Goal: Browse casually: Explore the website without a specific task or goal

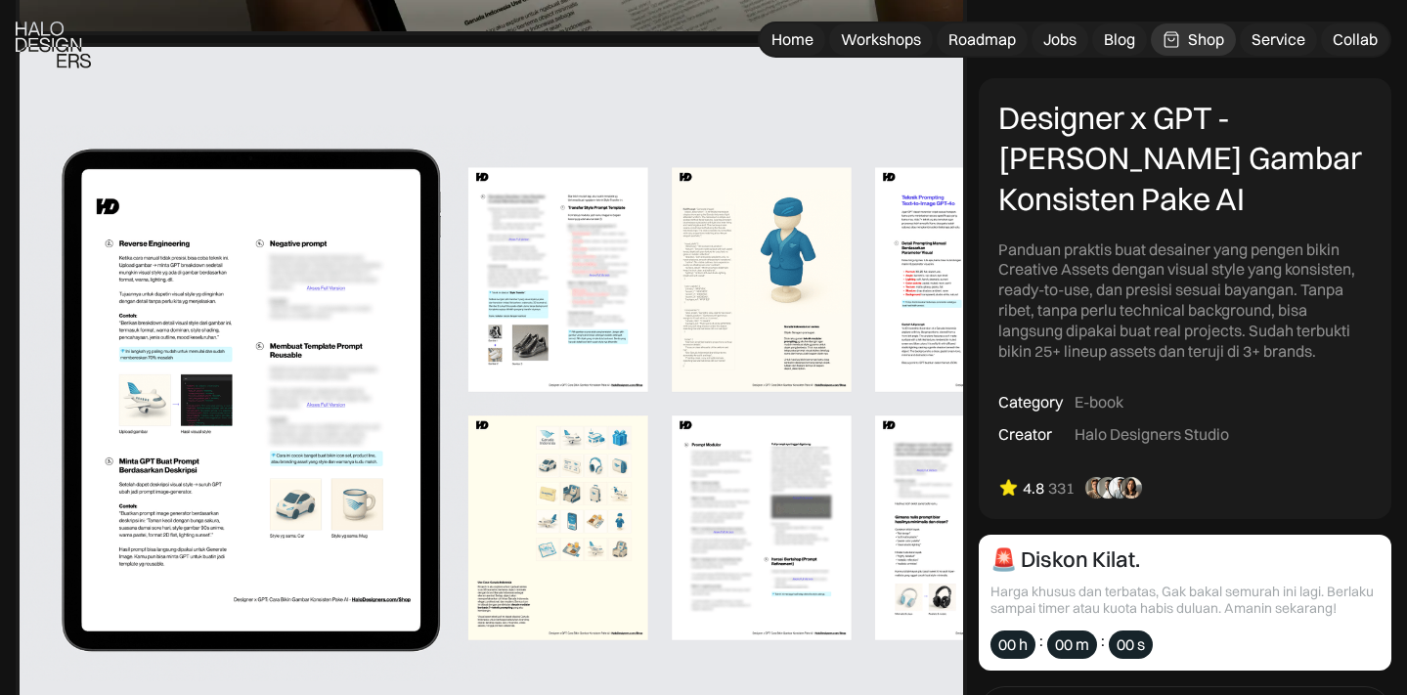
scroll to position [921, 0]
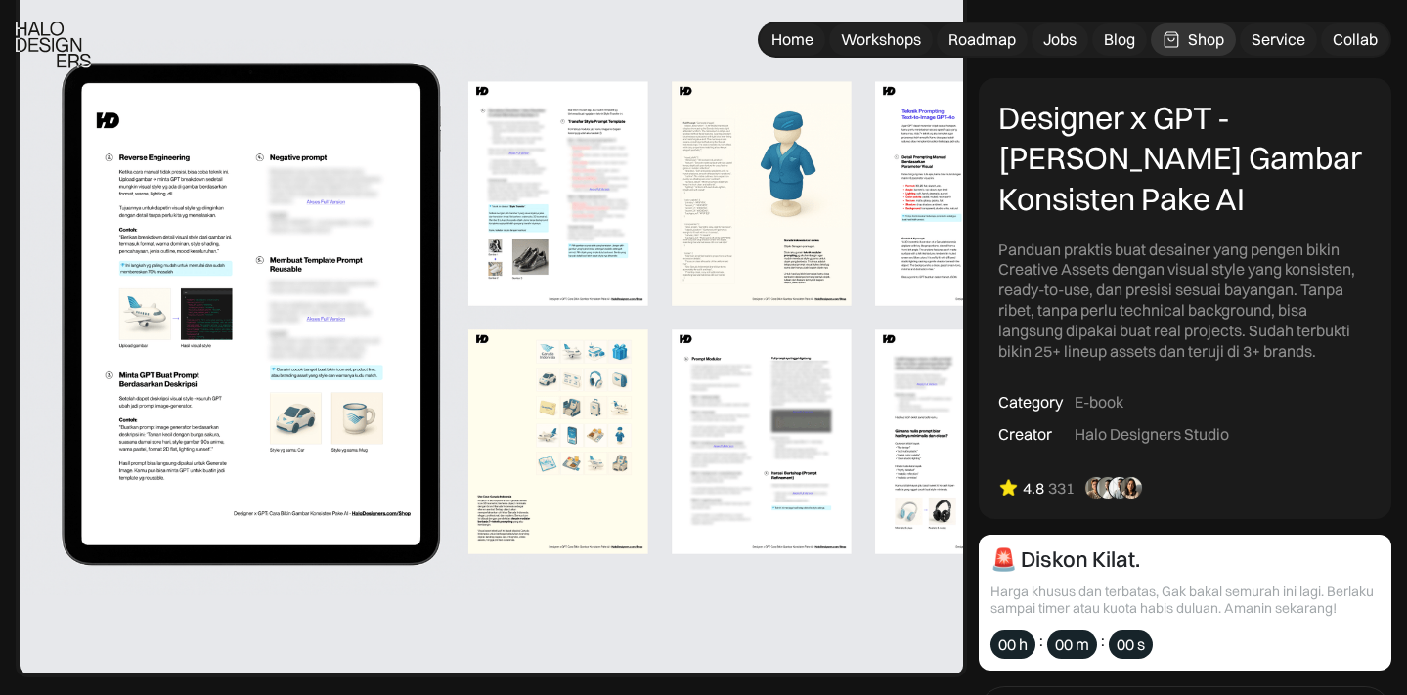
click at [339, 347] on img at bounding box center [491, 317] width 951 height 721
click at [566, 225] on img at bounding box center [491, 317] width 951 height 721
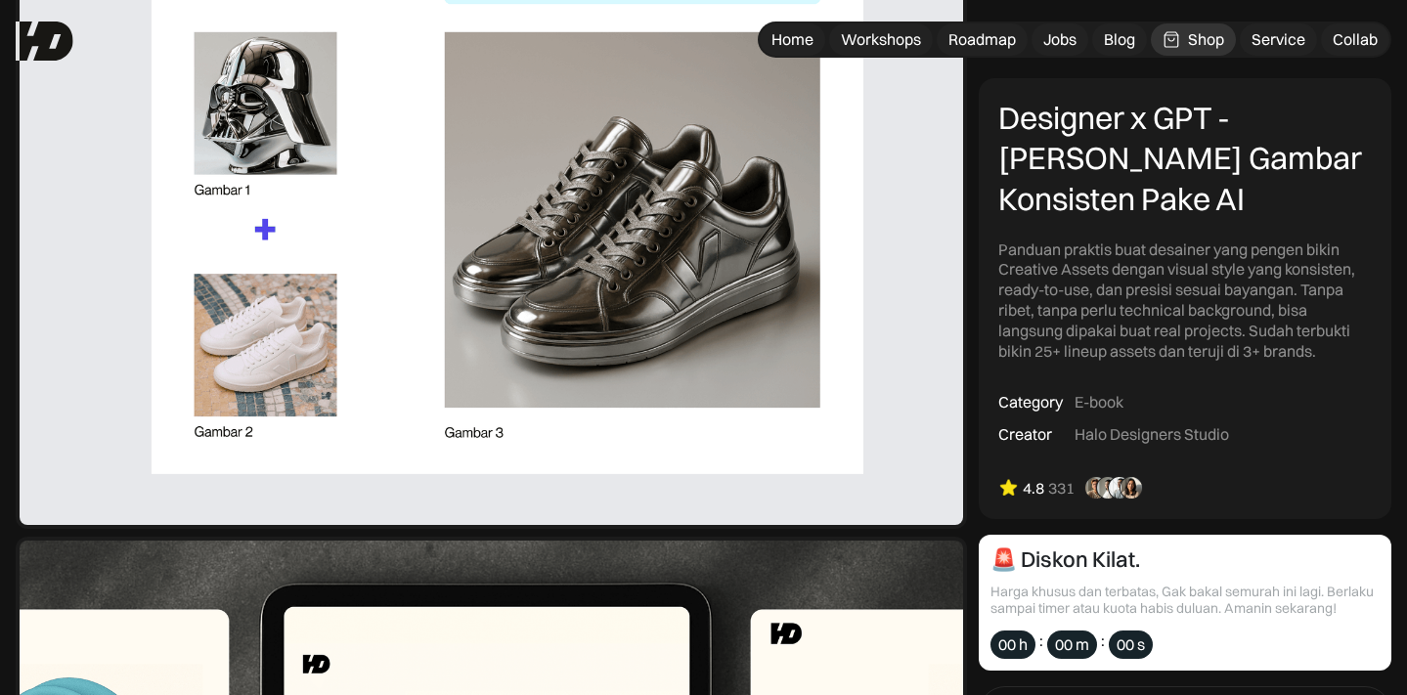
scroll to position [1721, 0]
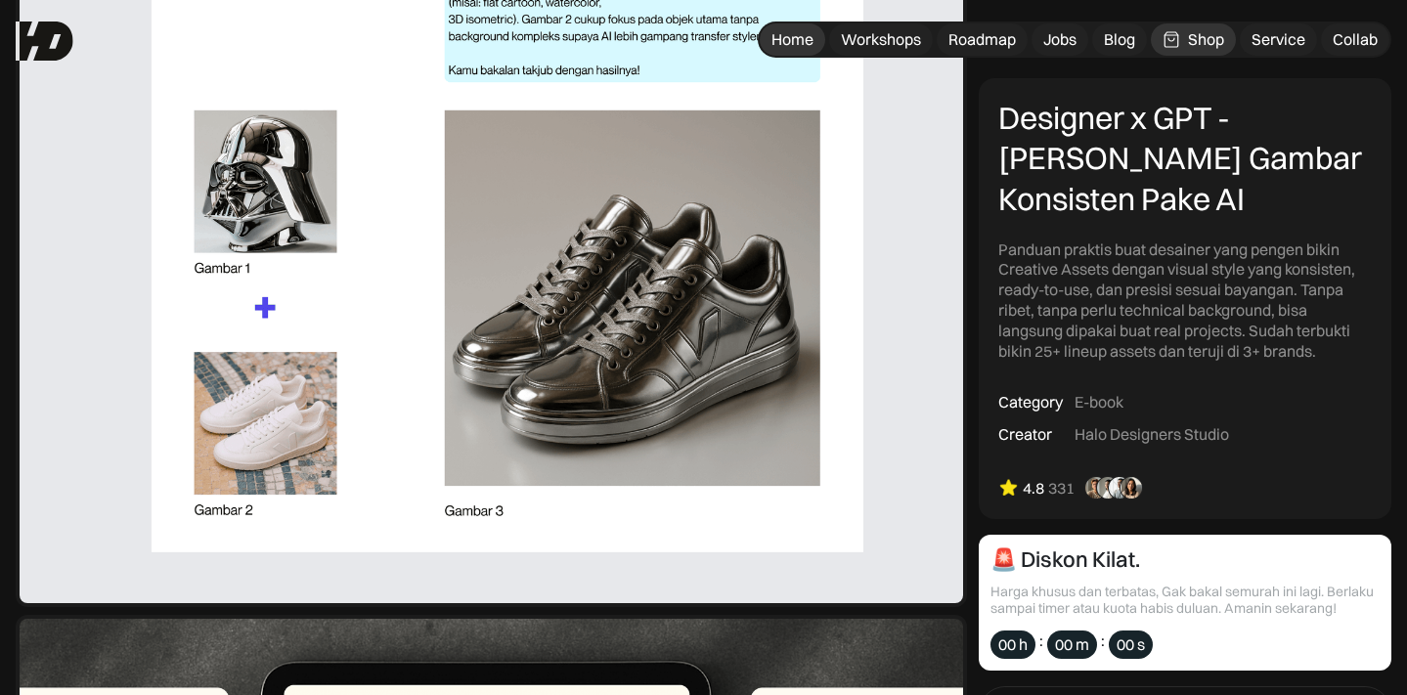
click at [781, 46] on div "Home" at bounding box center [792, 39] width 42 height 21
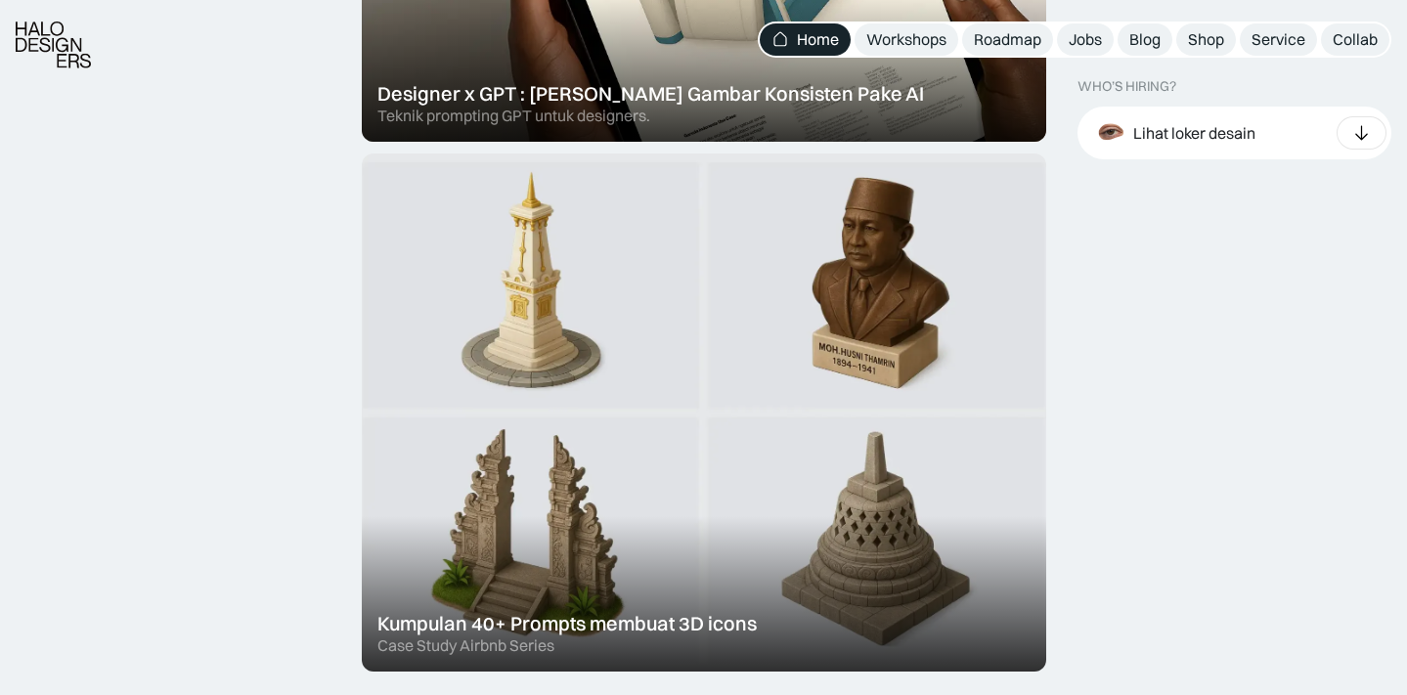
scroll to position [1117, 0]
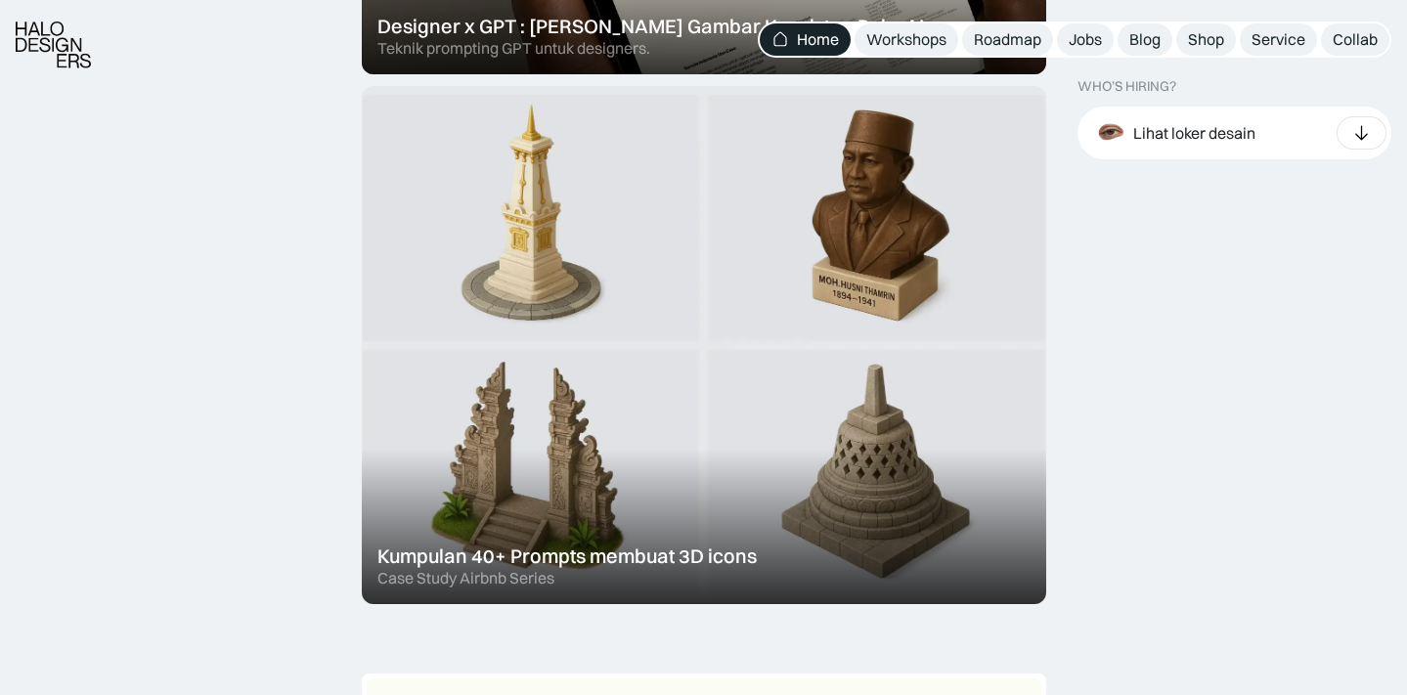
click at [872, 364] on div at bounding box center [704, 345] width 684 height 518
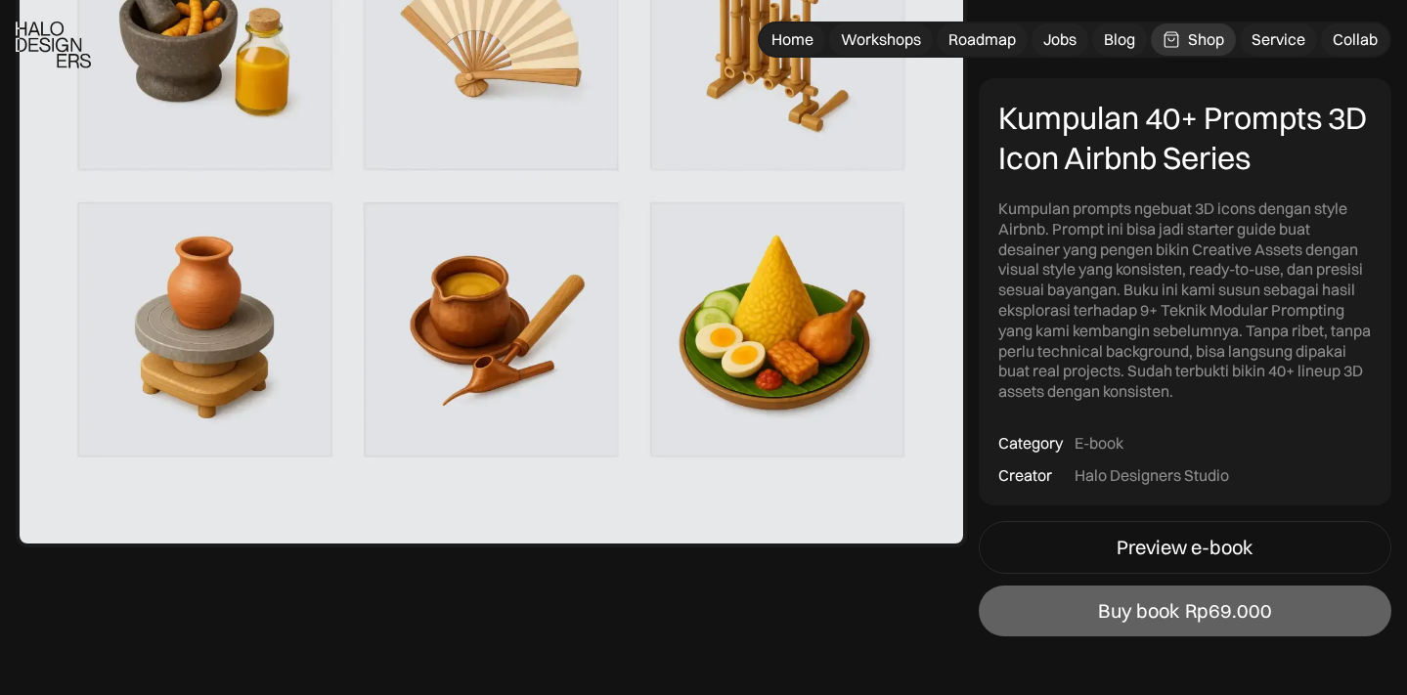
scroll to position [1920, 0]
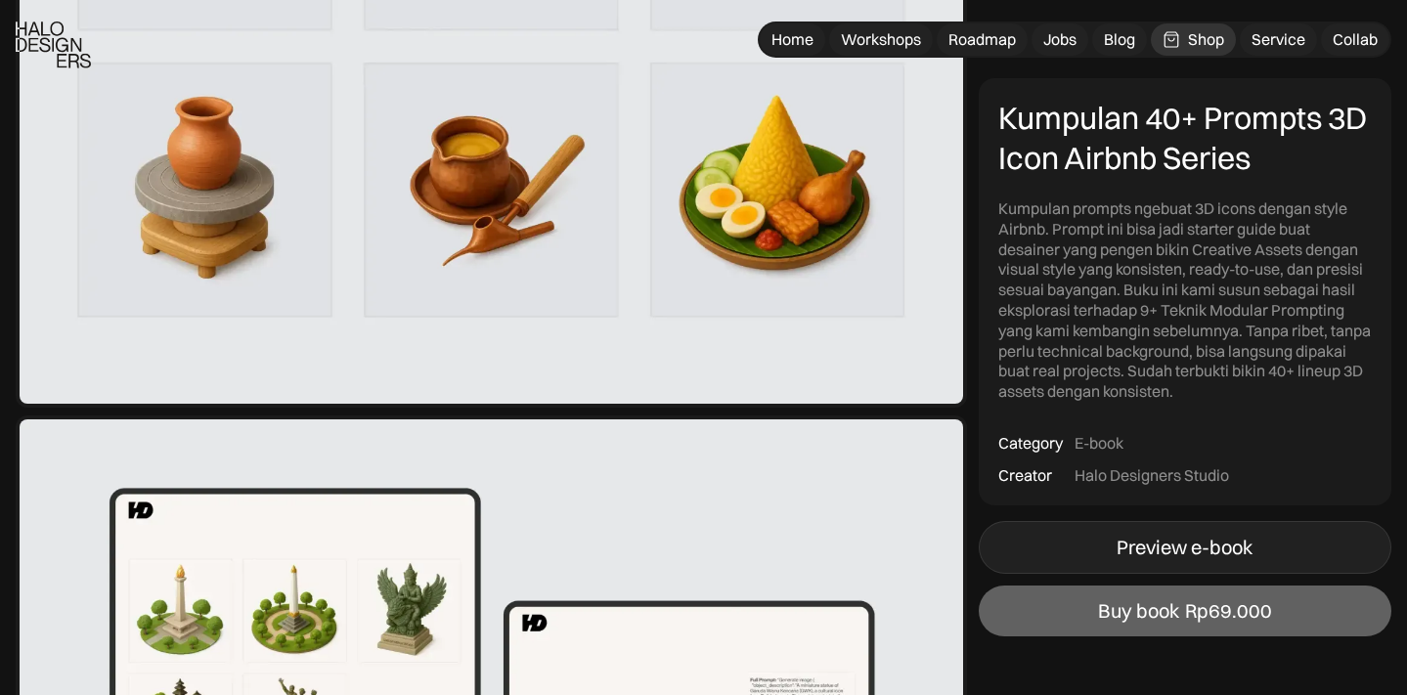
click at [1175, 549] on div "Preview e-book" at bounding box center [1184, 547] width 136 height 23
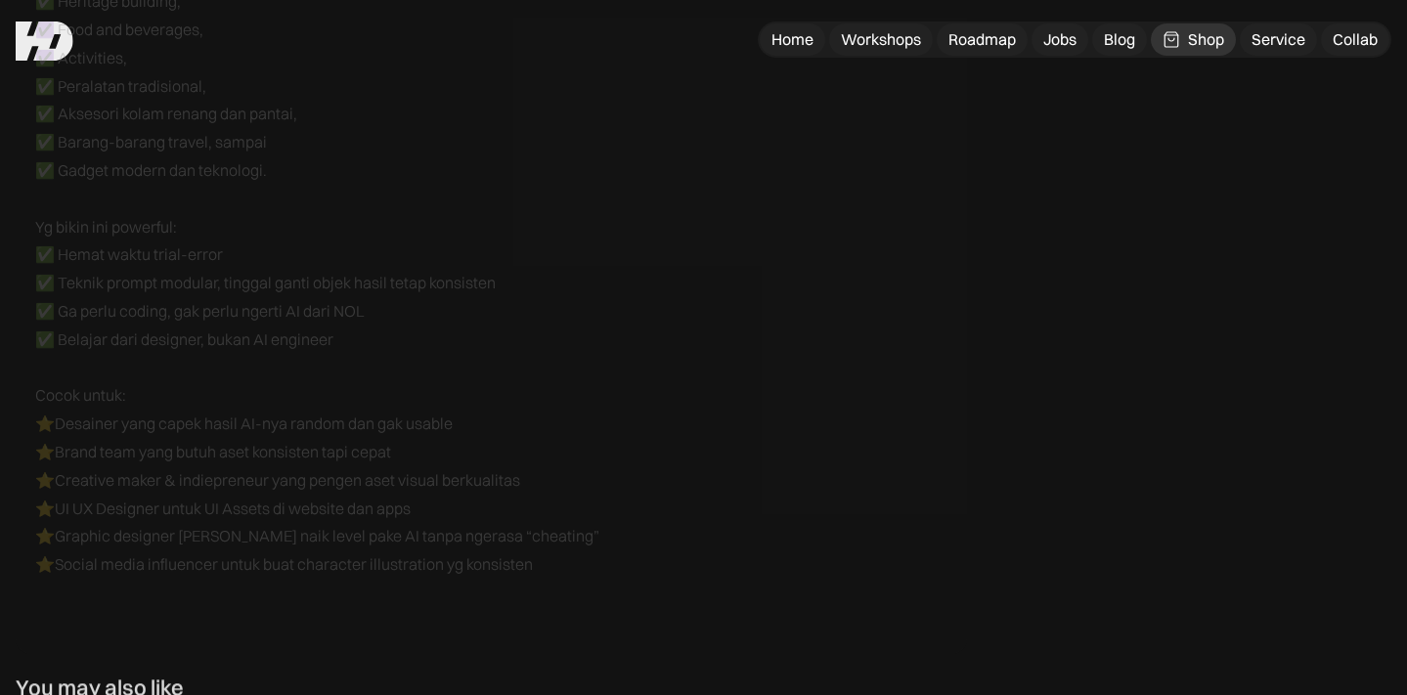
scroll to position [6217, 0]
click at [783, 48] on div "Home" at bounding box center [792, 39] width 42 height 21
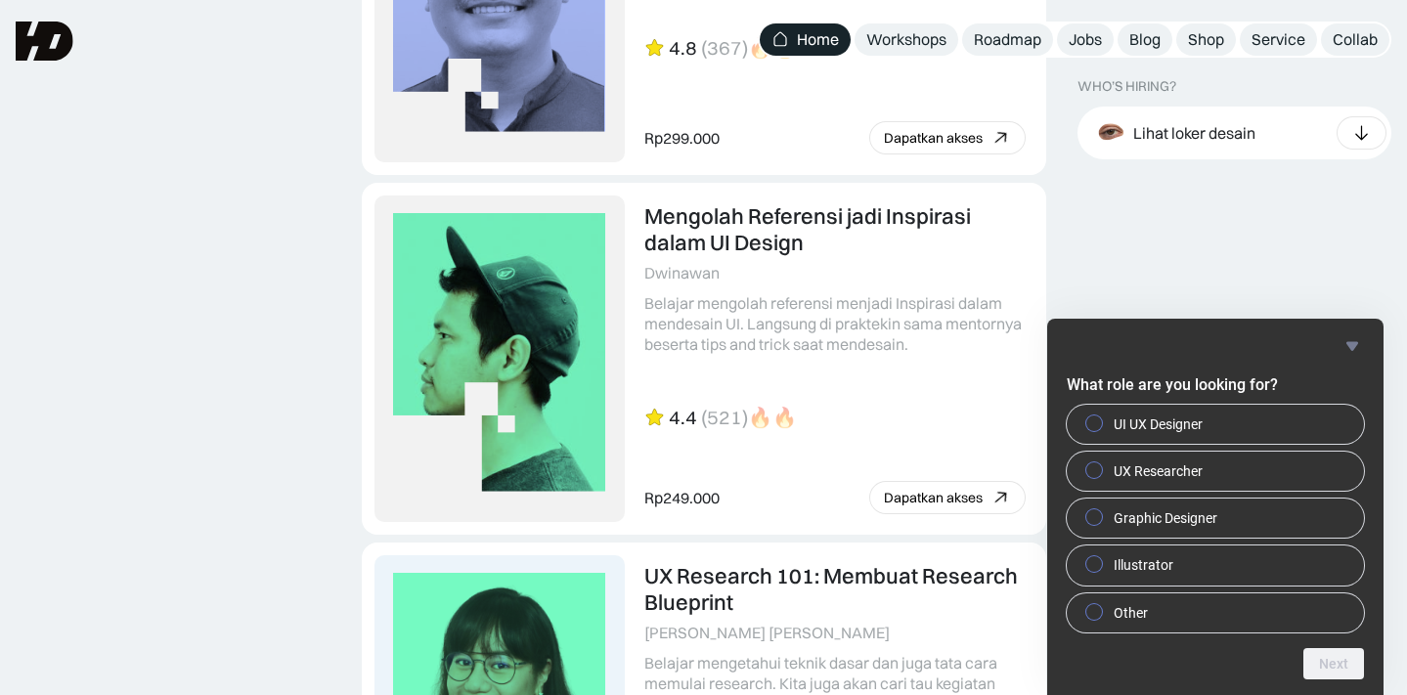
scroll to position [3844, 0]
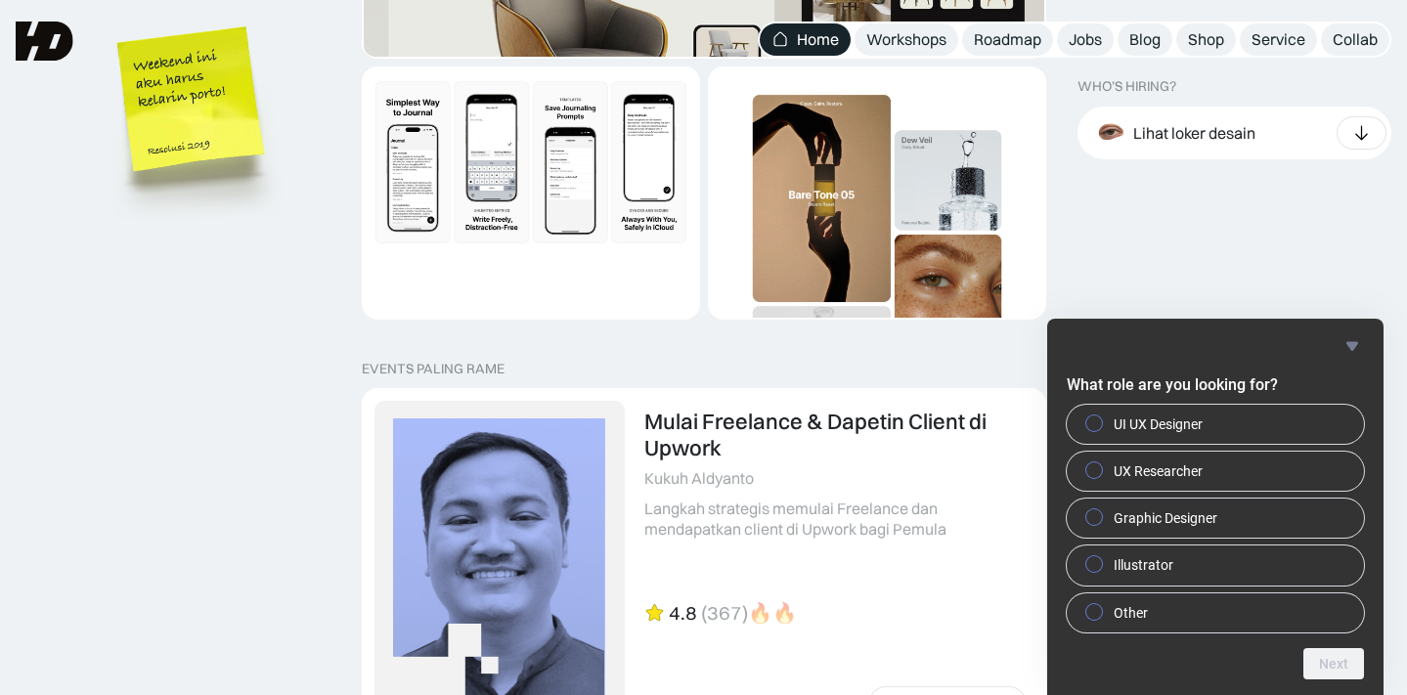
click at [518, 232] on img "1 of 2" at bounding box center [531, 162] width 334 height 188
